Goal: Task Accomplishment & Management: Manage account settings

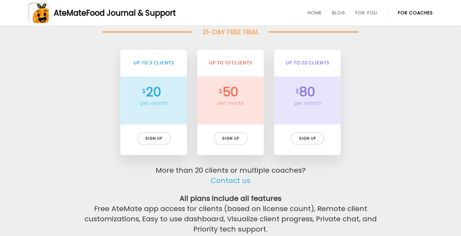
scroll to position [1450, 0]
click at [407, 12] on link "For Coaches" at bounding box center [415, 12] width 35 height 5
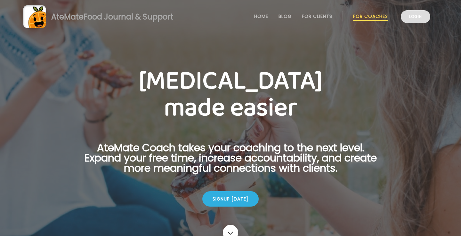
click at [408, 16] on link "Login" at bounding box center [415, 16] width 29 height 13
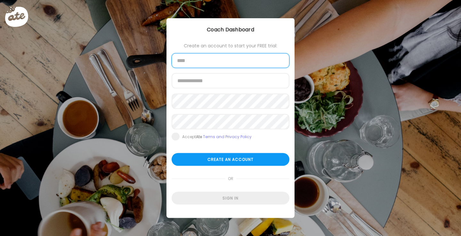
click at [210, 59] on input "text" at bounding box center [231, 60] width 118 height 15
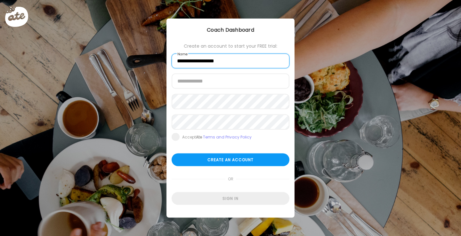
type input "**********"
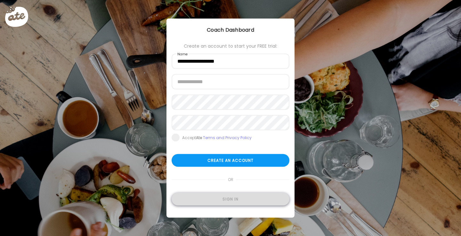
click at [232, 196] on div "Sign in" at bounding box center [231, 199] width 118 height 13
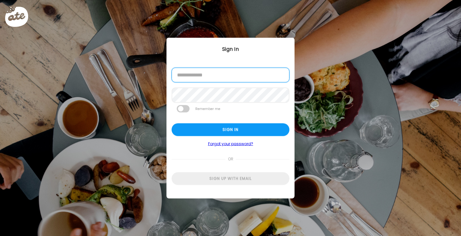
click at [201, 75] on input "email" at bounding box center [231, 75] width 118 height 15
type input "**********"
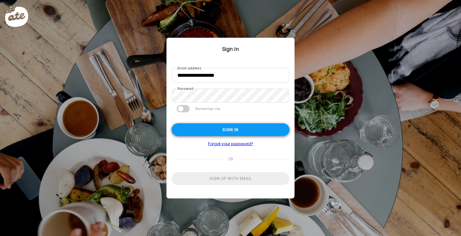
click at [218, 131] on div "Sign in" at bounding box center [231, 130] width 118 height 13
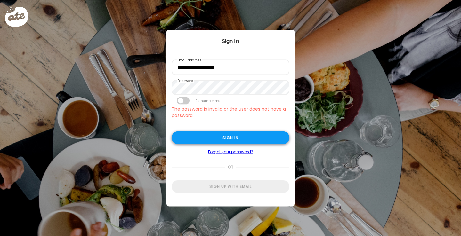
click at [240, 135] on div "Sign in" at bounding box center [231, 138] width 118 height 13
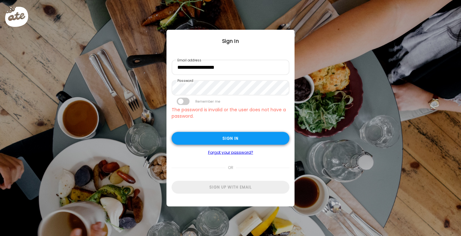
type input "**********"
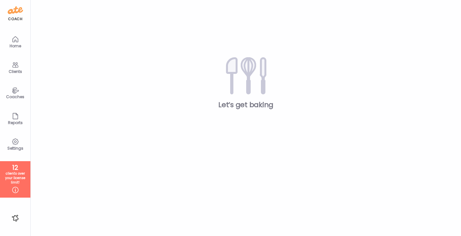
click at [22, 43] on div "Home" at bounding box center [16, 42] width 26 height 26
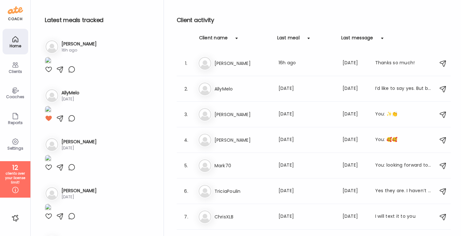
click at [252, 19] on h2 "Client activity" at bounding box center [314, 20] width 274 height 10
click at [15, 58] on div "Clients" at bounding box center [16, 67] width 26 height 26
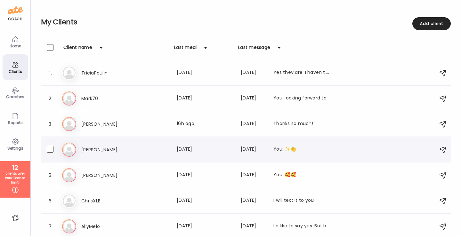
scroll to position [2, 0]
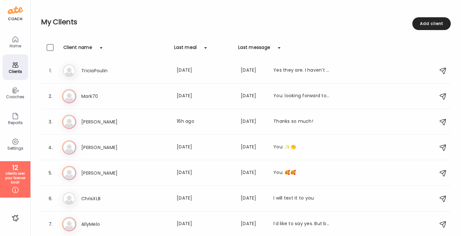
click at [17, 96] on div "Coaches" at bounding box center [15, 97] width 23 height 4
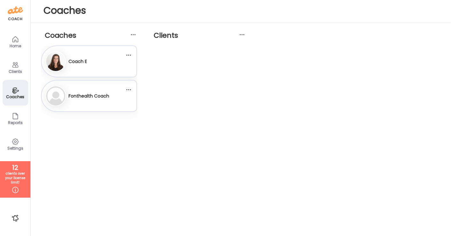
click at [115, 94] on div "Fo Fonthealth Coach" at bounding box center [84, 96] width 79 height 21
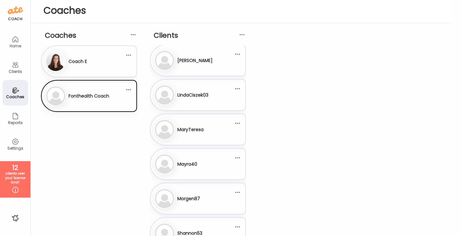
scroll to position [0, 0]
click at [196, 102] on div "Li LindaCiszek03" at bounding box center [193, 96] width 79 height 21
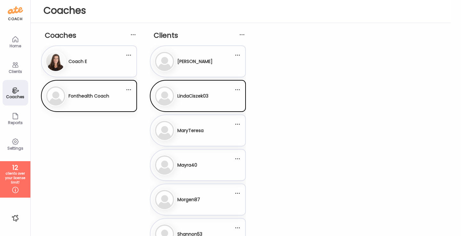
click at [187, 55] on div "Am Amanda" at bounding box center [193, 61] width 79 height 21
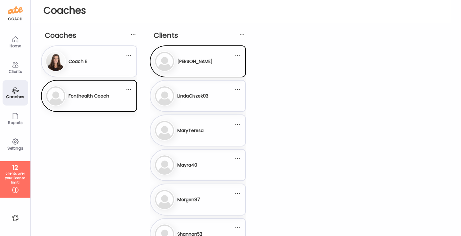
click at [196, 136] on div "Ma MaryTeresa" at bounding box center [193, 130] width 79 height 21
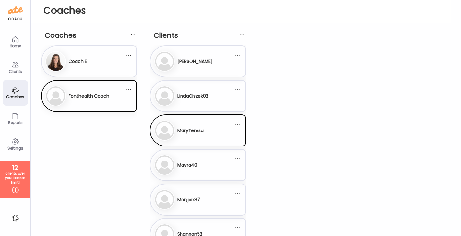
scroll to position [28, 0]
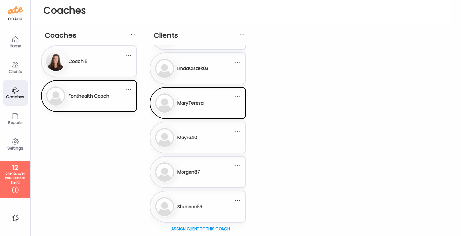
click at [196, 136] on h3 "Mayra40" at bounding box center [187, 138] width 20 height 7
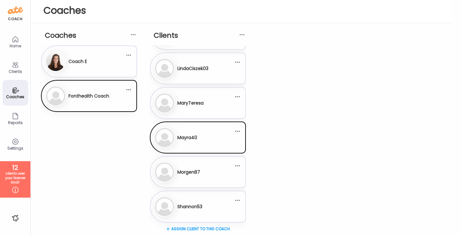
click at [201, 171] on div "Mo Morgen87" at bounding box center [193, 172] width 79 height 21
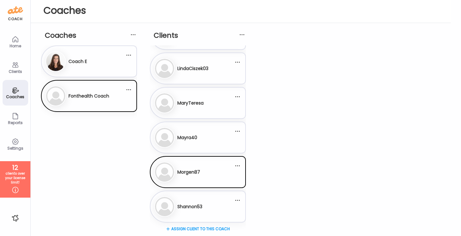
click at [202, 206] on h3 "Shannon53" at bounding box center [189, 207] width 25 height 7
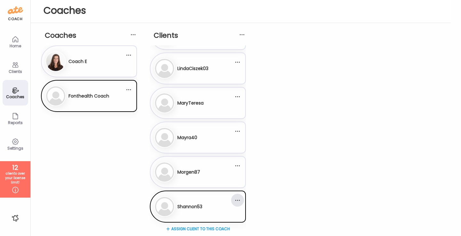
click at [237, 201] on div at bounding box center [237, 200] width 13 height 13
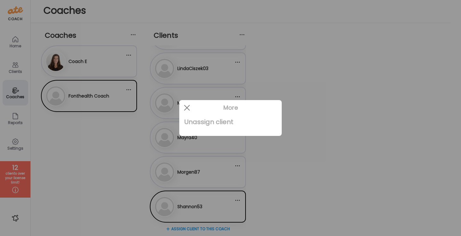
click at [227, 121] on div "Unassign client" at bounding box center [231, 122] width 92 height 13
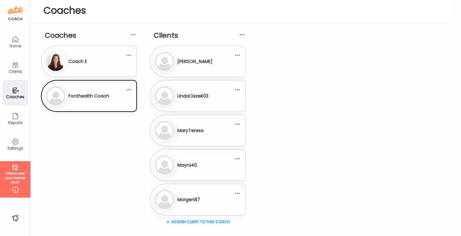
scroll to position [0, 0]
click at [238, 162] on div at bounding box center [237, 158] width 13 height 13
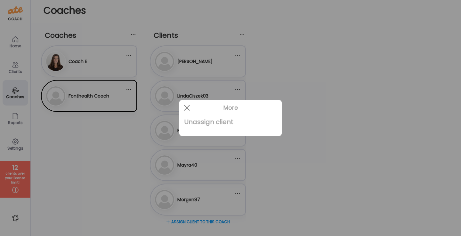
click at [219, 122] on div "Unassign client" at bounding box center [231, 122] width 92 height 13
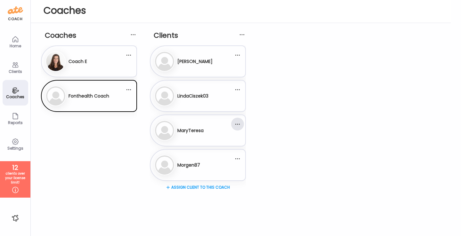
click at [235, 125] on div at bounding box center [237, 124] width 13 height 13
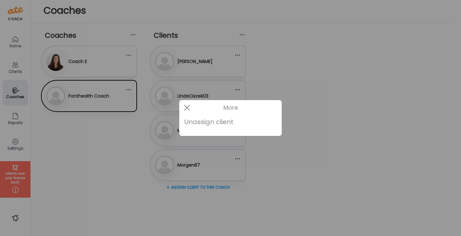
click at [218, 123] on div "Unassign client" at bounding box center [231, 122] width 92 height 13
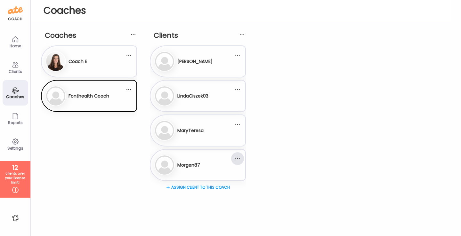
click at [241, 157] on div at bounding box center [237, 158] width 13 height 13
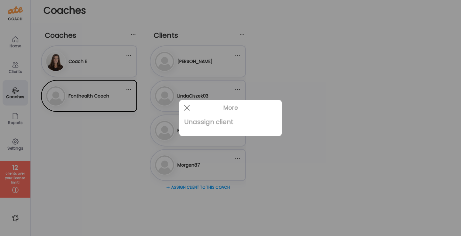
click at [217, 123] on div "Unassign client" at bounding box center [231, 122] width 92 height 13
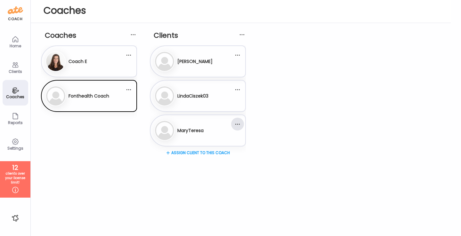
click at [234, 124] on div at bounding box center [237, 124] width 13 height 13
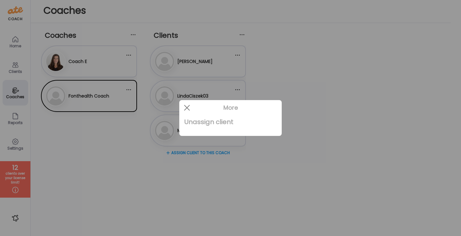
click at [228, 123] on div "Unassign client" at bounding box center [231, 122] width 92 height 13
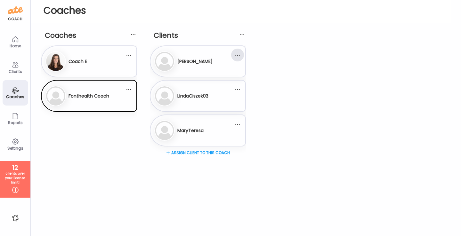
click at [237, 55] on div at bounding box center [237, 55] width 13 height 13
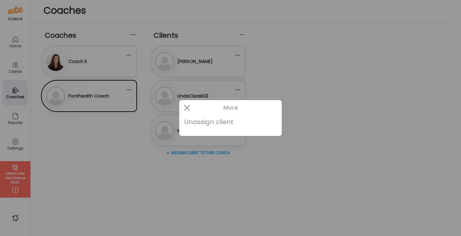
click at [226, 127] on div "Unassign client" at bounding box center [231, 122] width 92 height 13
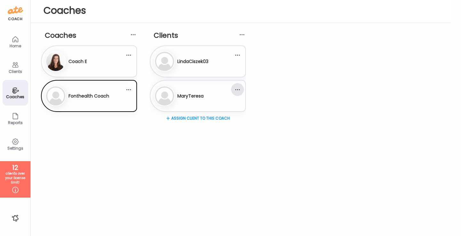
click at [237, 92] on div at bounding box center [237, 89] width 13 height 13
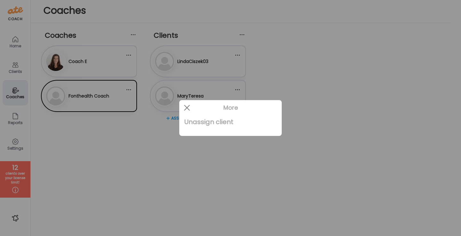
click at [221, 120] on div "Unassign client" at bounding box center [231, 122] width 92 height 13
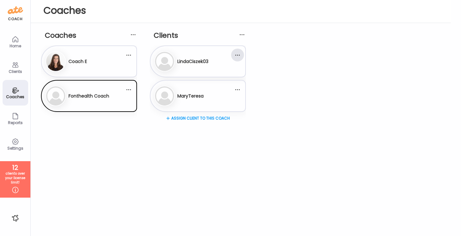
click at [236, 55] on div at bounding box center [237, 55] width 13 height 13
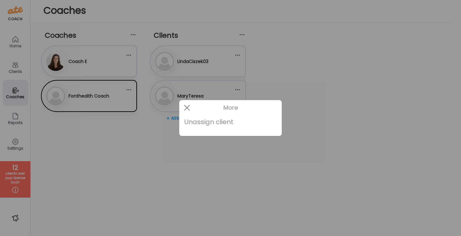
click at [219, 123] on div "Unassign client" at bounding box center [231, 122] width 92 height 13
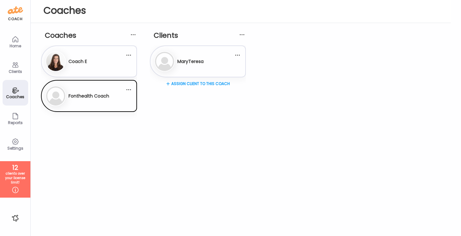
click at [20, 68] on div "Clients" at bounding box center [16, 67] width 26 height 26
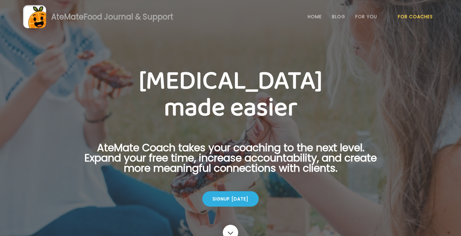
click at [410, 19] on link "For Coaches" at bounding box center [415, 16] width 35 height 5
click at [410, 19] on link "Login" at bounding box center [415, 16] width 29 height 13
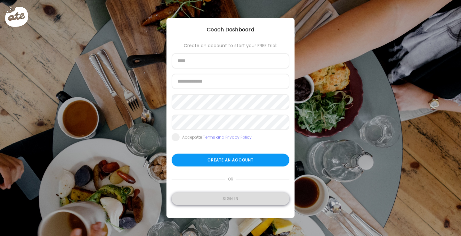
click at [236, 197] on div "Sign in" at bounding box center [231, 199] width 118 height 13
click at [226, 202] on div "Sign in" at bounding box center [231, 199] width 118 height 13
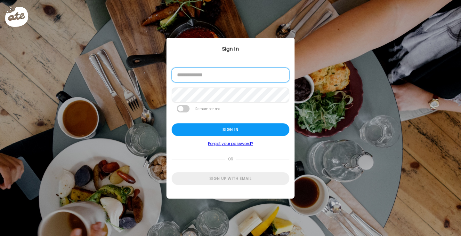
click at [218, 76] on input "email" at bounding box center [231, 75] width 118 height 15
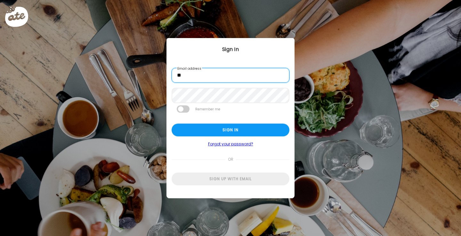
type input "**********"
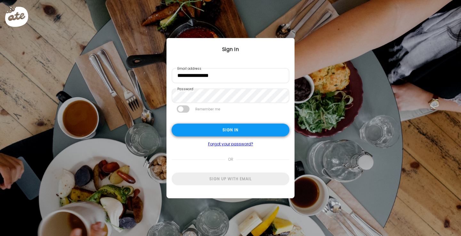
click at [281, 130] on div "Sign in" at bounding box center [231, 130] width 118 height 13
type input "******"
type input "**********"
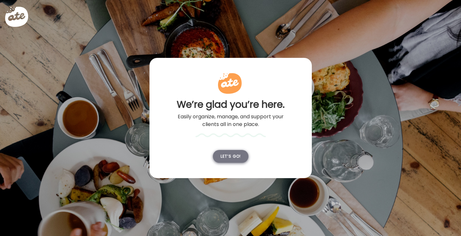
click at [233, 155] on div "Let’s go!" at bounding box center [231, 156] width 36 height 13
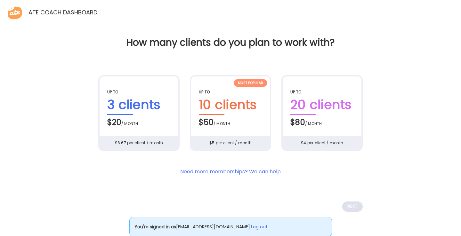
click at [15, 11] on icon at bounding box center [16, 13] width 16 height 16
click at [47, 18] on span "Ate Coach Dashboard" at bounding box center [60, 11] width 75 height 13
click at [47, 12] on span "Ate Coach Dashboard" at bounding box center [60, 11] width 75 height 13
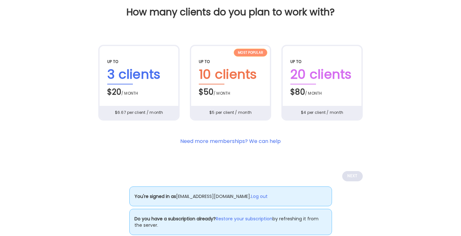
scroll to position [42, 0]
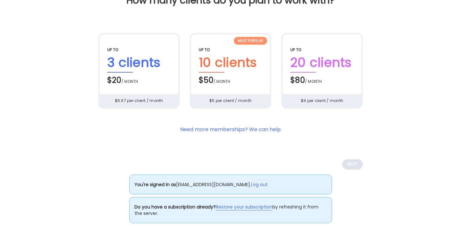
click at [246, 206] on link "Restore your subscription" at bounding box center [244, 207] width 57 height 7
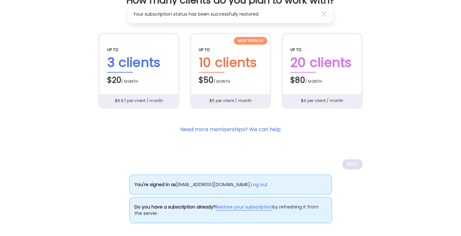
scroll to position [0, 0]
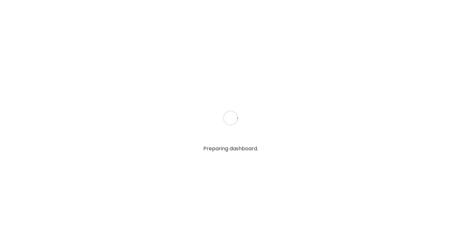
type input "**********"
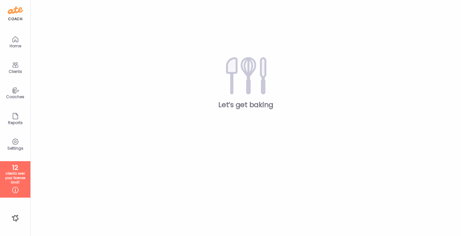
click at [18, 63] on icon at bounding box center [16, 65] width 8 height 8
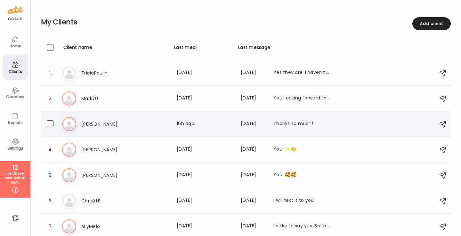
scroll to position [2, 0]
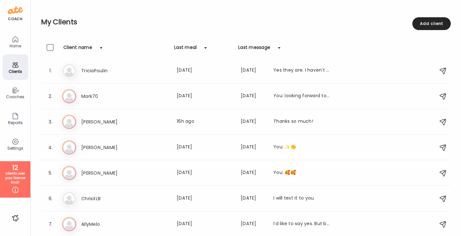
click at [13, 96] on div "Coaches" at bounding box center [15, 97] width 23 height 4
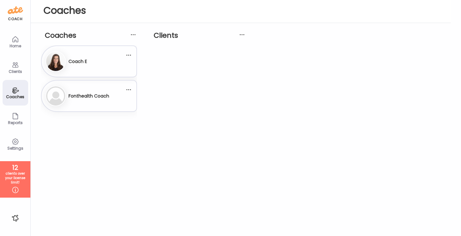
click at [94, 58] on div "Co Coach E" at bounding box center [84, 61] width 79 height 21
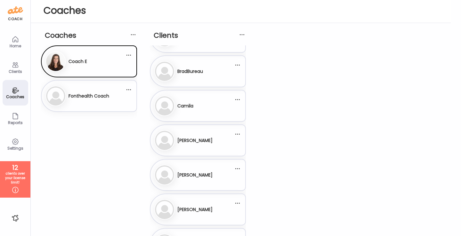
scroll to position [63, 0]
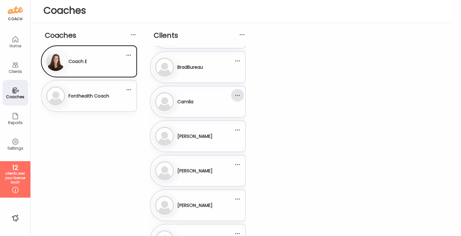
click at [238, 93] on div at bounding box center [237, 95] width 13 height 13
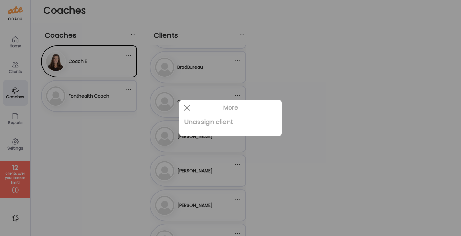
click at [228, 120] on div "Unassign client" at bounding box center [231, 122] width 92 height 13
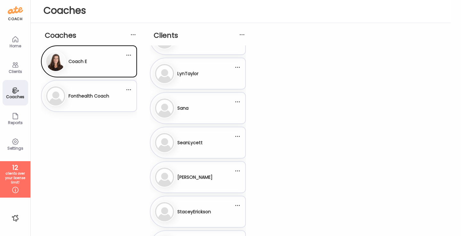
scroll to position [579, 0]
click at [17, 66] on icon at bounding box center [16, 65] width 8 height 8
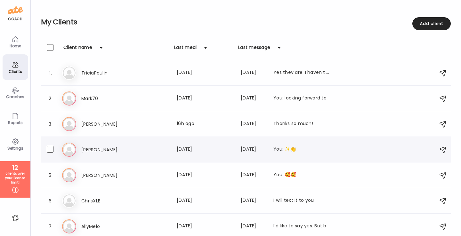
scroll to position [2, 0]
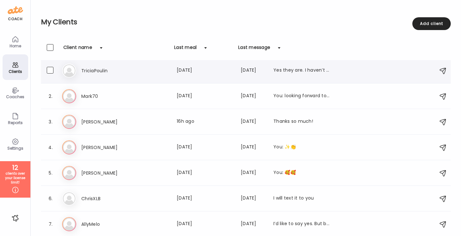
click at [91, 70] on h3 "TriciaPoulin" at bounding box center [109, 71] width 56 height 8
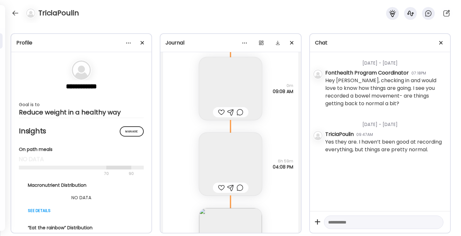
scroll to position [2296, 0]
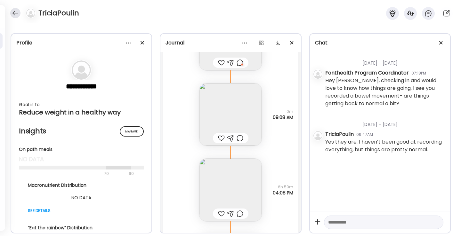
click at [18, 16] on div at bounding box center [15, 13] width 10 height 10
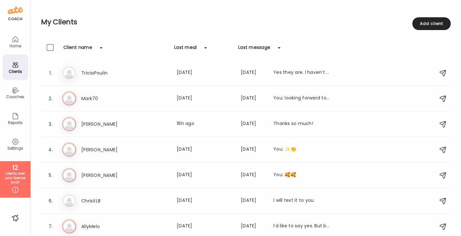
click at [19, 98] on div "Coaches" at bounding box center [15, 97] width 23 height 4
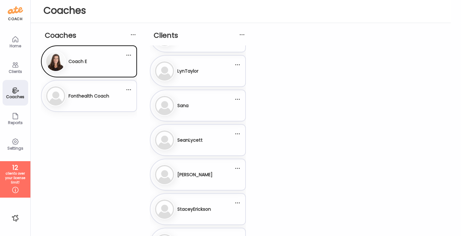
click at [92, 95] on h3 "Fonthealth Coach" at bounding box center [89, 96] width 41 height 7
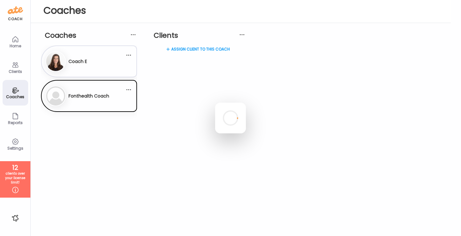
scroll to position [0, 0]
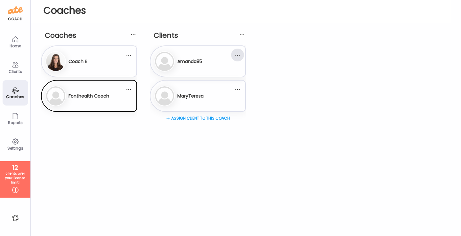
click at [235, 55] on div at bounding box center [237, 55] width 13 height 13
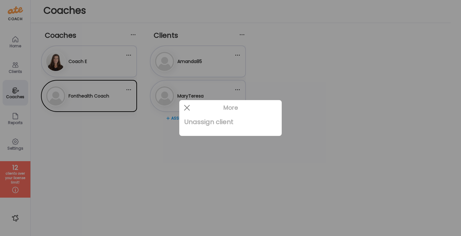
click at [221, 122] on div "Unassign client" at bounding box center [231, 122] width 92 height 13
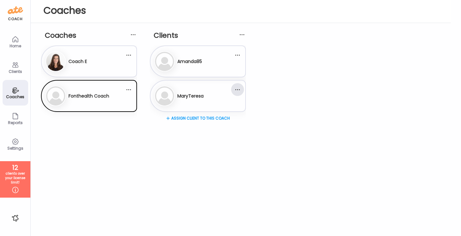
click at [238, 89] on div at bounding box center [237, 89] width 13 height 13
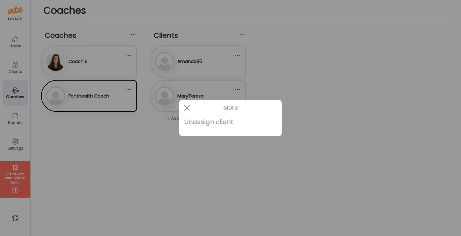
click at [216, 124] on div "Unassign client" at bounding box center [231, 122] width 92 height 13
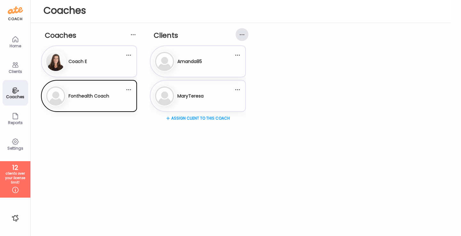
click at [242, 38] on div at bounding box center [242, 34] width 13 height 13
click at [241, 36] on div at bounding box center [242, 34] width 13 height 13
click at [220, 148] on div "Assign client to this coach" at bounding box center [198, 140] width 96 height 51
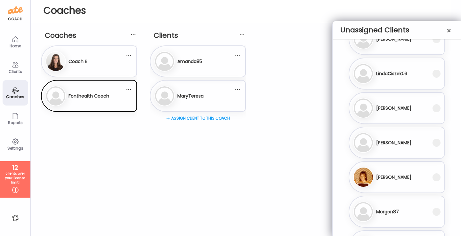
scroll to position [173, 0]
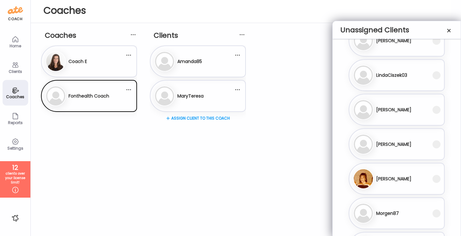
click at [199, 165] on div "TriciaPoulin Messages Unassigned Coaches You can see all unassigned coaches her…" at bounding box center [230, 118] width 461 height 236
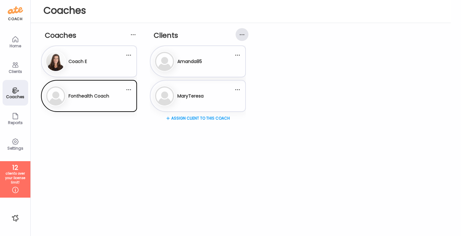
click at [241, 38] on div at bounding box center [242, 34] width 13 height 13
click at [116, 139] on div "Co Coach E Fo Fonthealth Coach" at bounding box center [89, 100] width 96 height 111
click at [109, 50] on div "Co Coach E" at bounding box center [89, 61] width 96 height 32
click at [129, 55] on div at bounding box center [128, 55] width 13 height 13
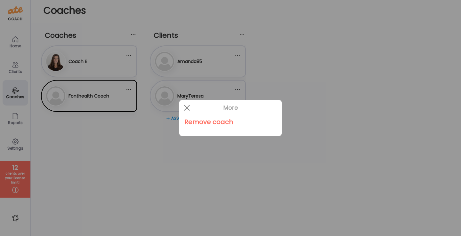
click at [107, 57] on div at bounding box center [230, 118] width 461 height 236
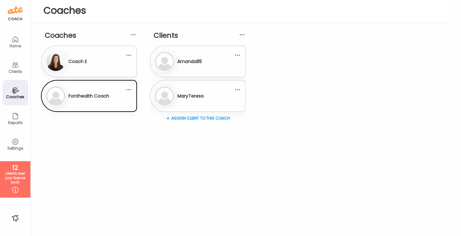
click at [107, 57] on div at bounding box center [230, 118] width 461 height 236
click at [84, 58] on h3 "Coach E" at bounding box center [78, 61] width 19 height 7
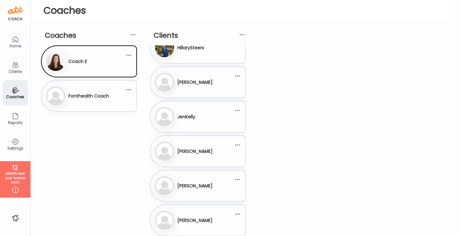
scroll to position [361, 0]
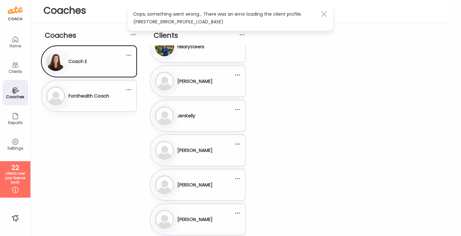
click at [326, 14] on div at bounding box center [324, 14] width 13 height 13
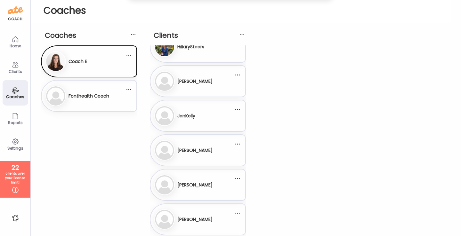
click at [14, 51] on div "Home" at bounding box center [16, 42] width 26 height 26
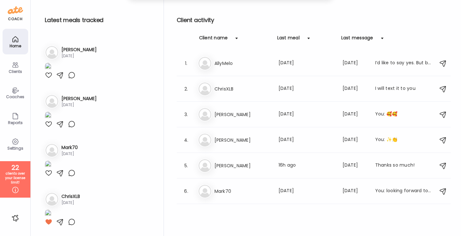
scroll to position [133, 0]
